Goal: Task Accomplishment & Management: Use online tool/utility

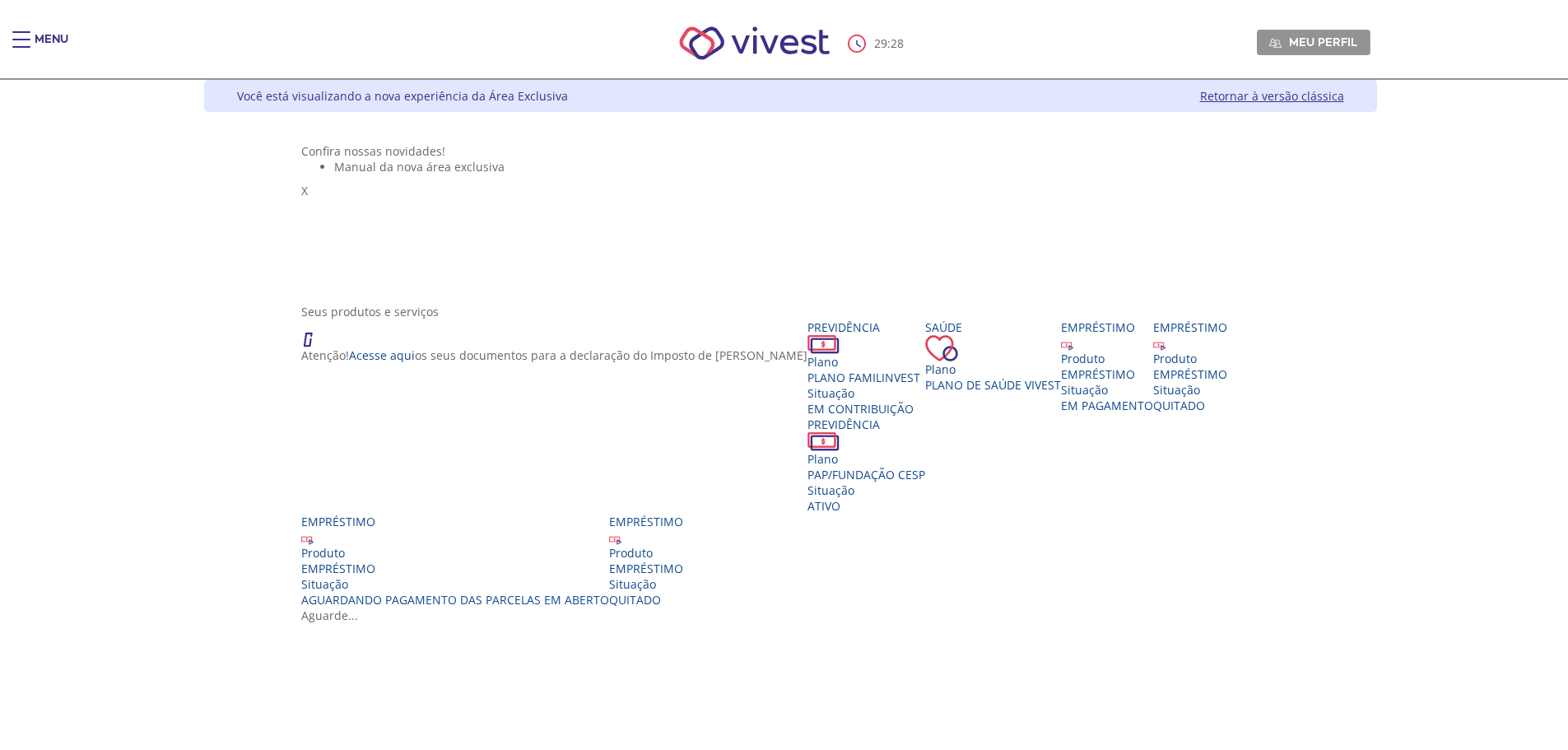
click at [26, 35] on div "Main header" at bounding box center [20, 47] width 18 height 33
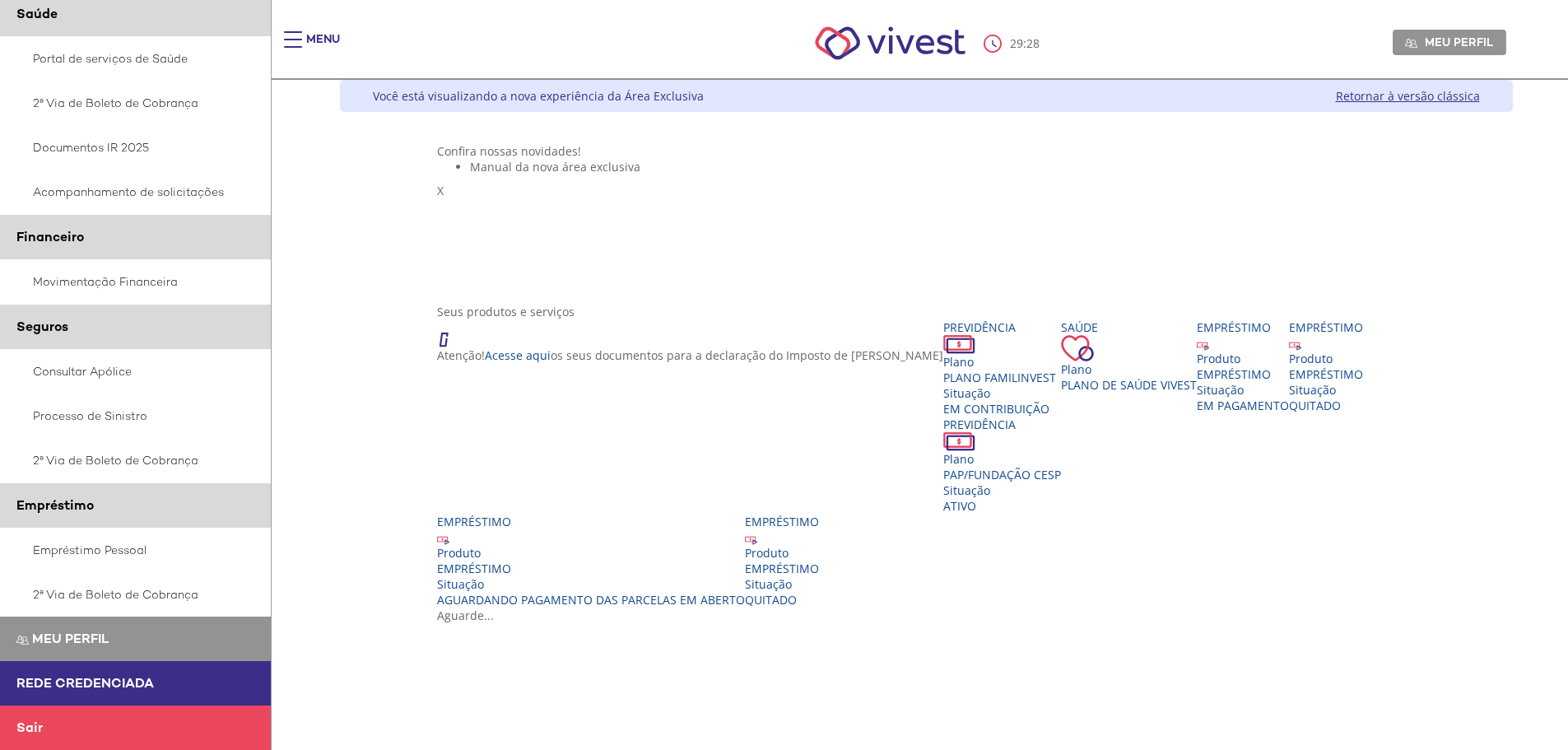
scroll to position [83, 0]
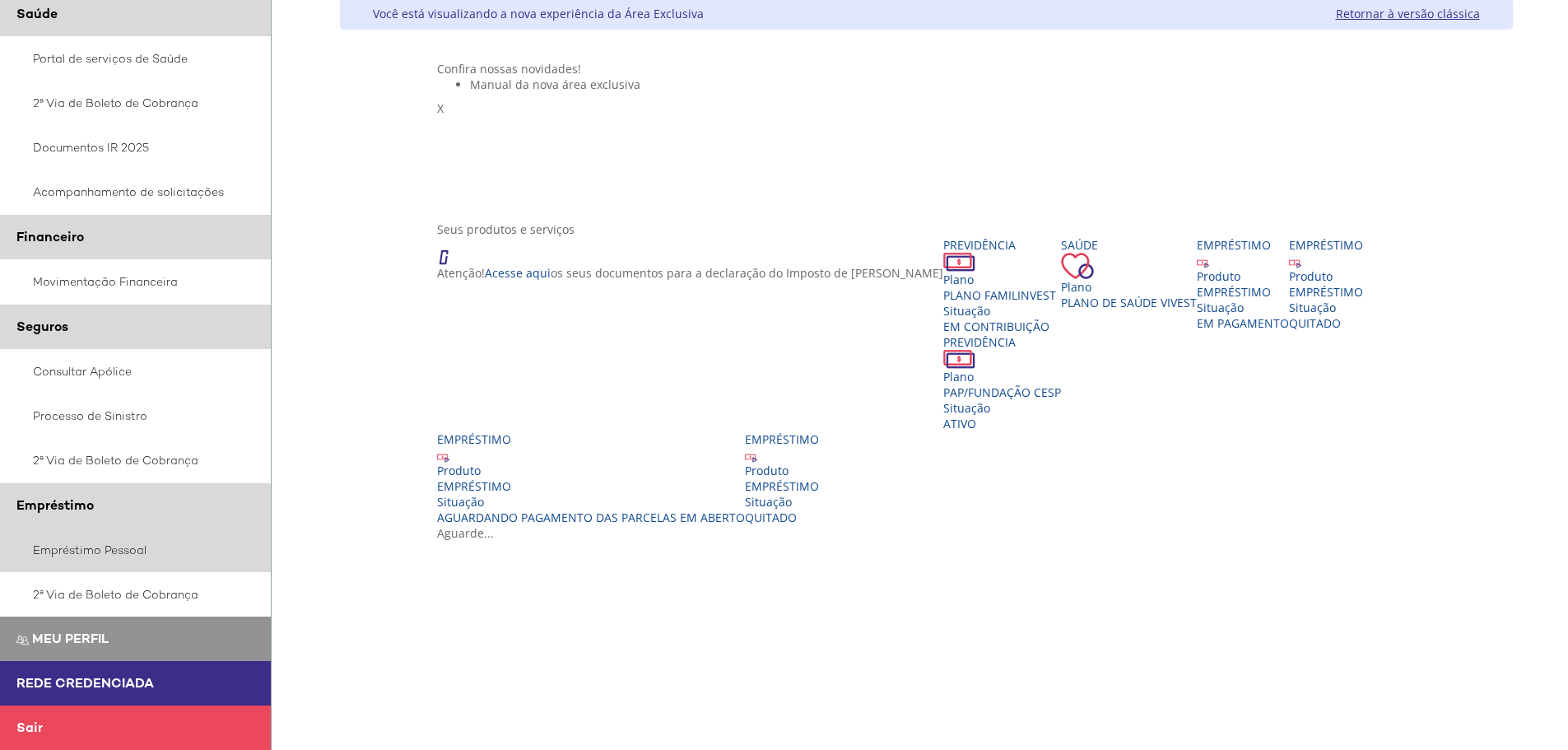
click at [93, 550] on link "Empréstimo Pessoal" at bounding box center [136, 550] width 271 height 45
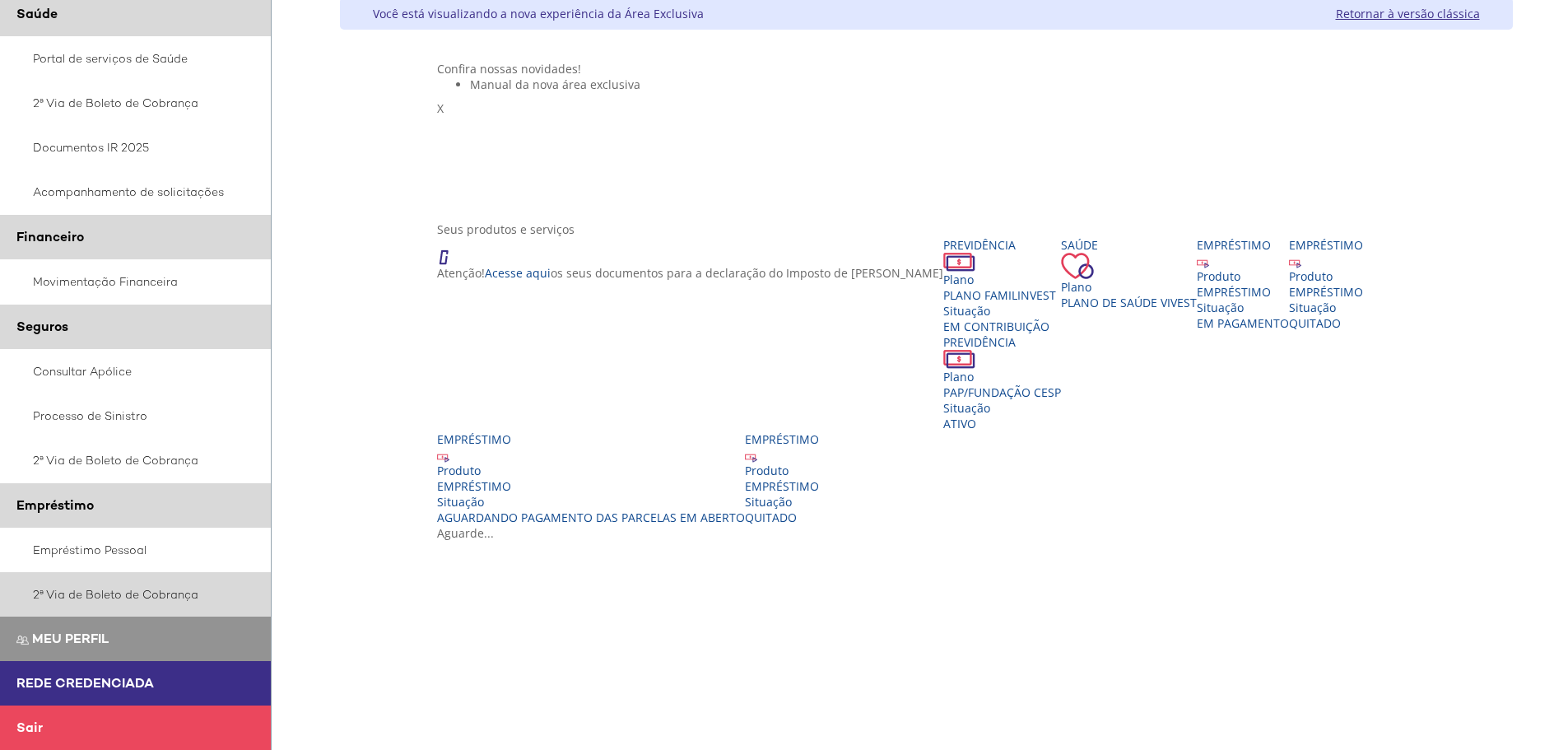
click at [119, 594] on link "2ª Via de Boleto de Cobrança" at bounding box center [136, 595] width 271 height 45
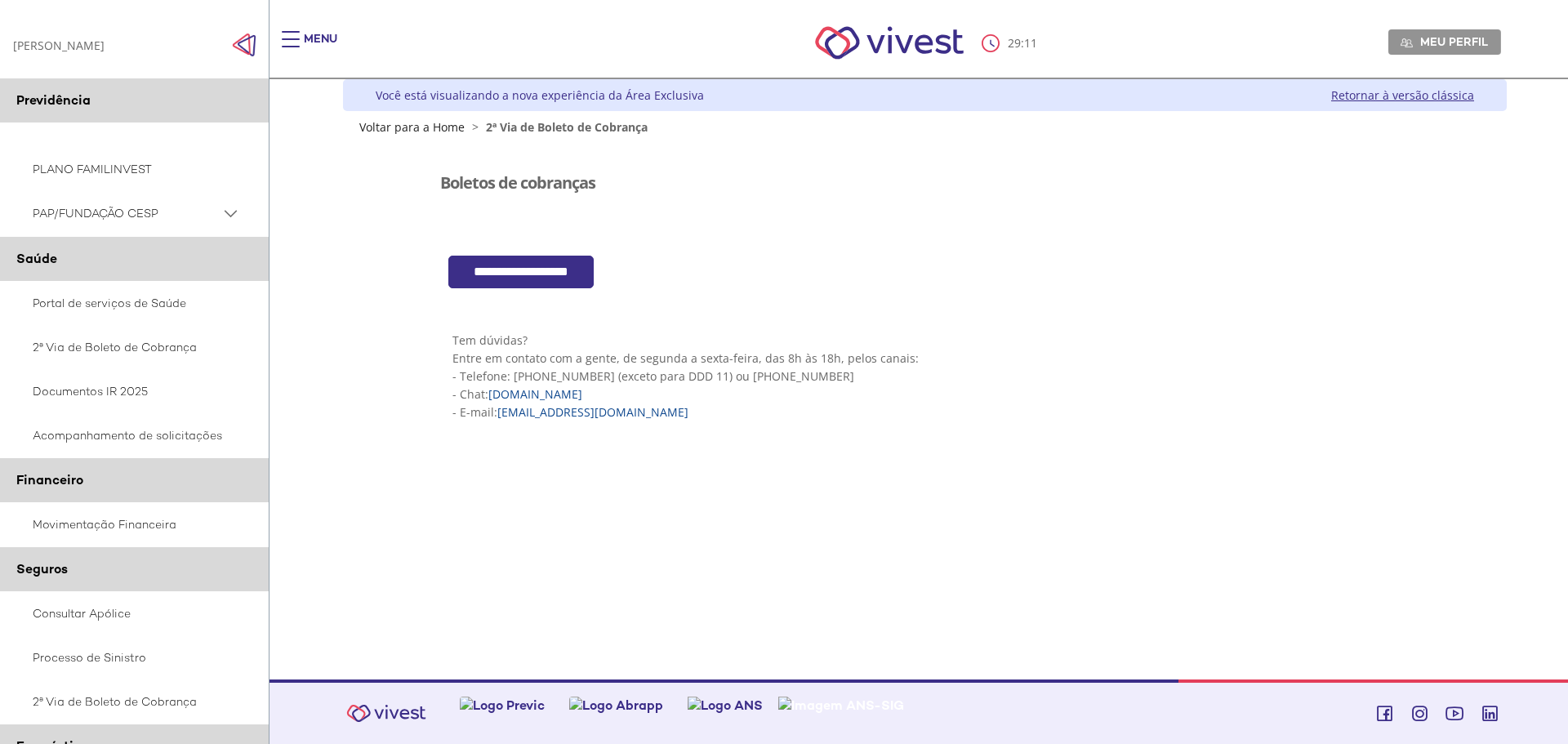
click at [521, 270] on input "**********" at bounding box center [521, 272] width 146 height 33
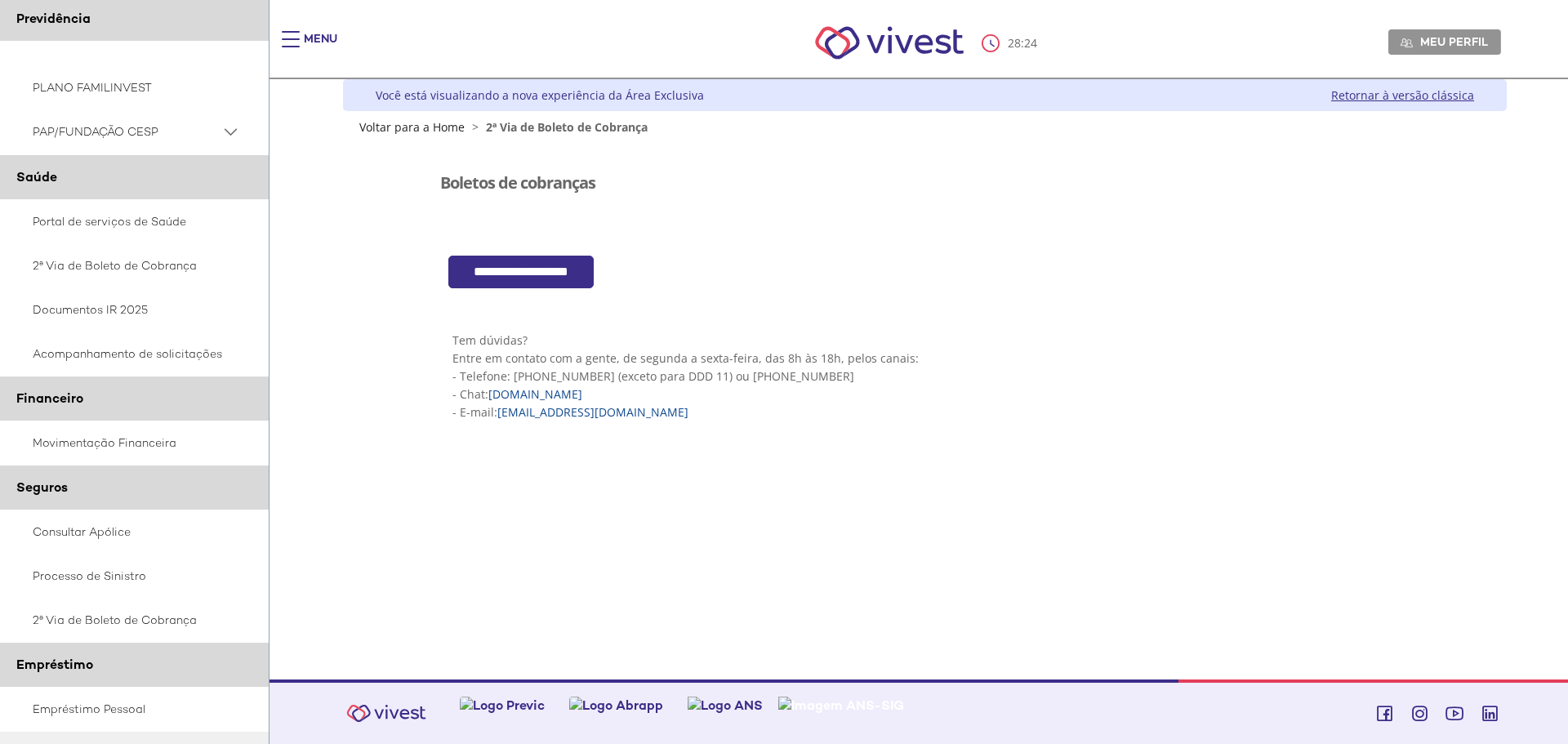
scroll to position [245, 0]
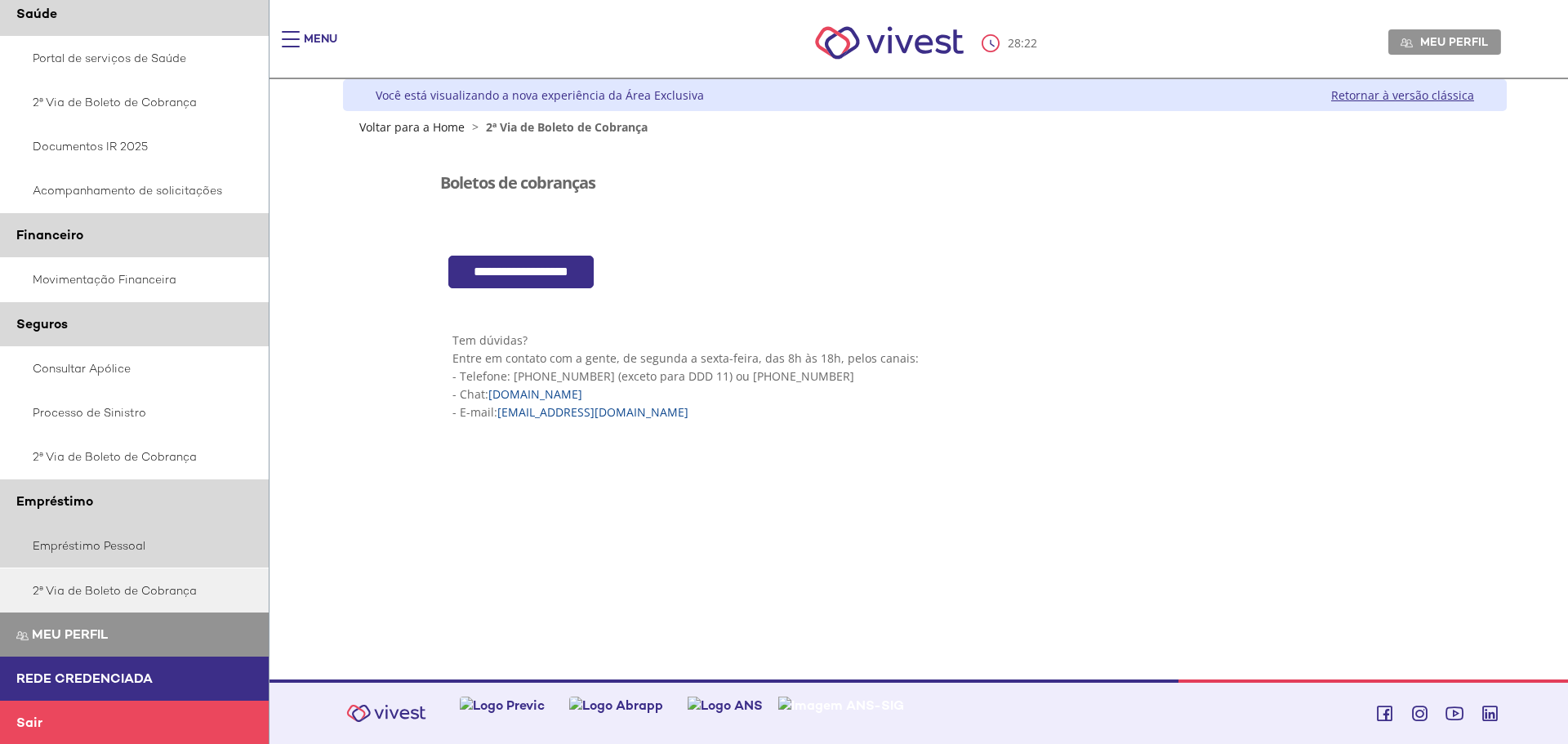
click at [111, 548] on link "Empréstimo Pessoal" at bounding box center [135, 546] width 269 height 44
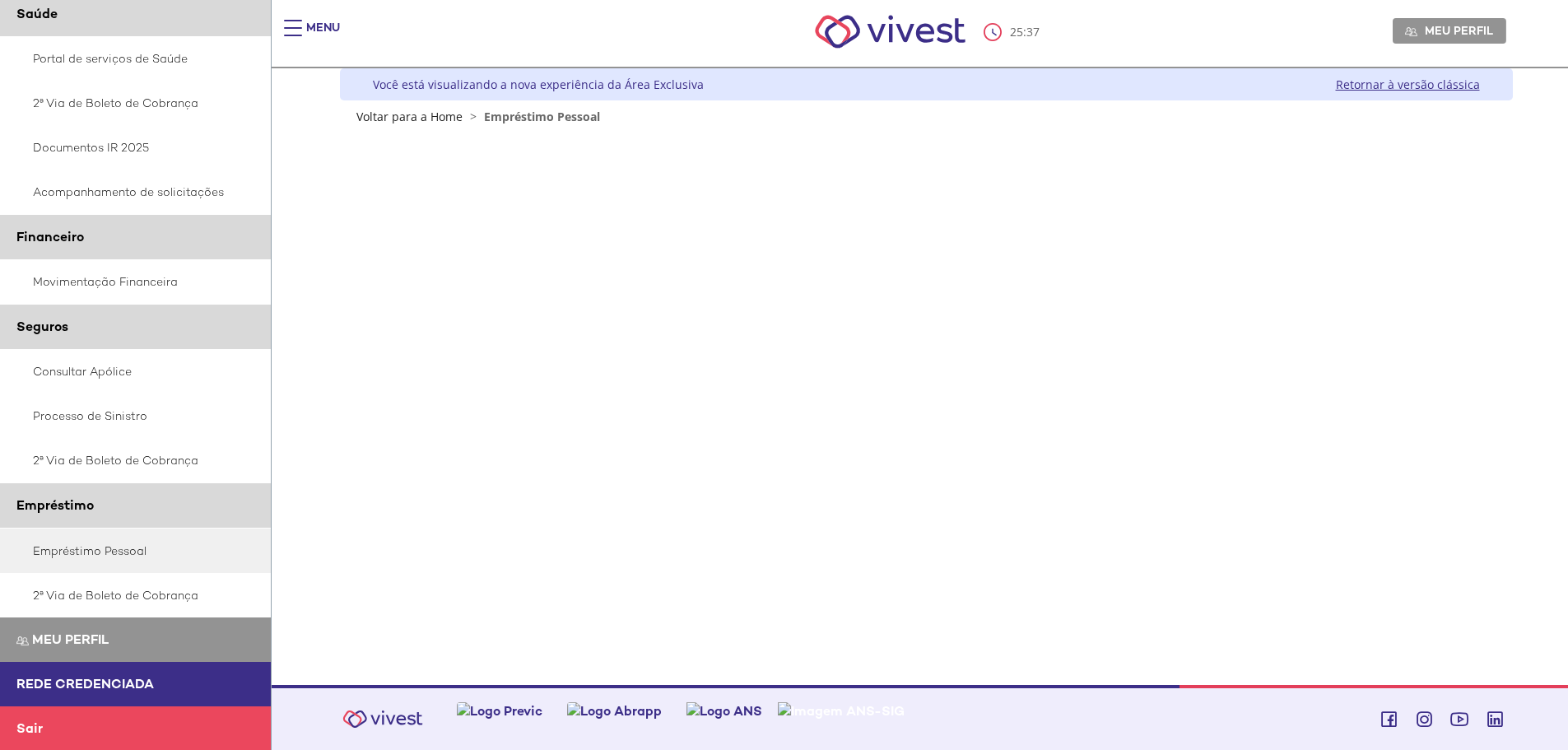
scroll to position [248, 0]
click at [87, 597] on link "2ª Via de Boleto de Cobrança" at bounding box center [136, 595] width 271 height 45
